Goal: Task Accomplishment & Management: Use online tool/utility

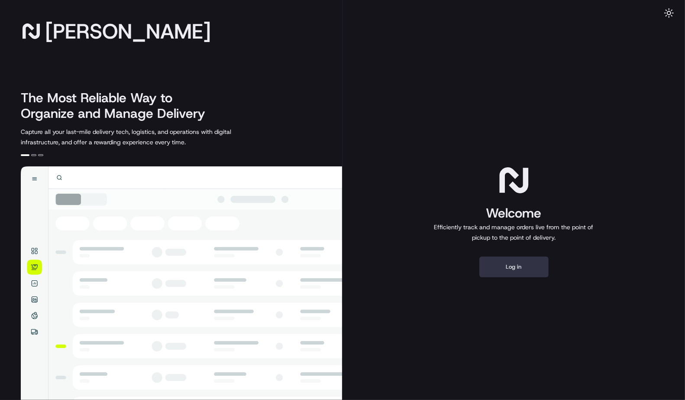
click at [530, 269] on button "Log in" at bounding box center [514, 266] width 69 height 21
